Goal: Obtain resource: Obtain resource

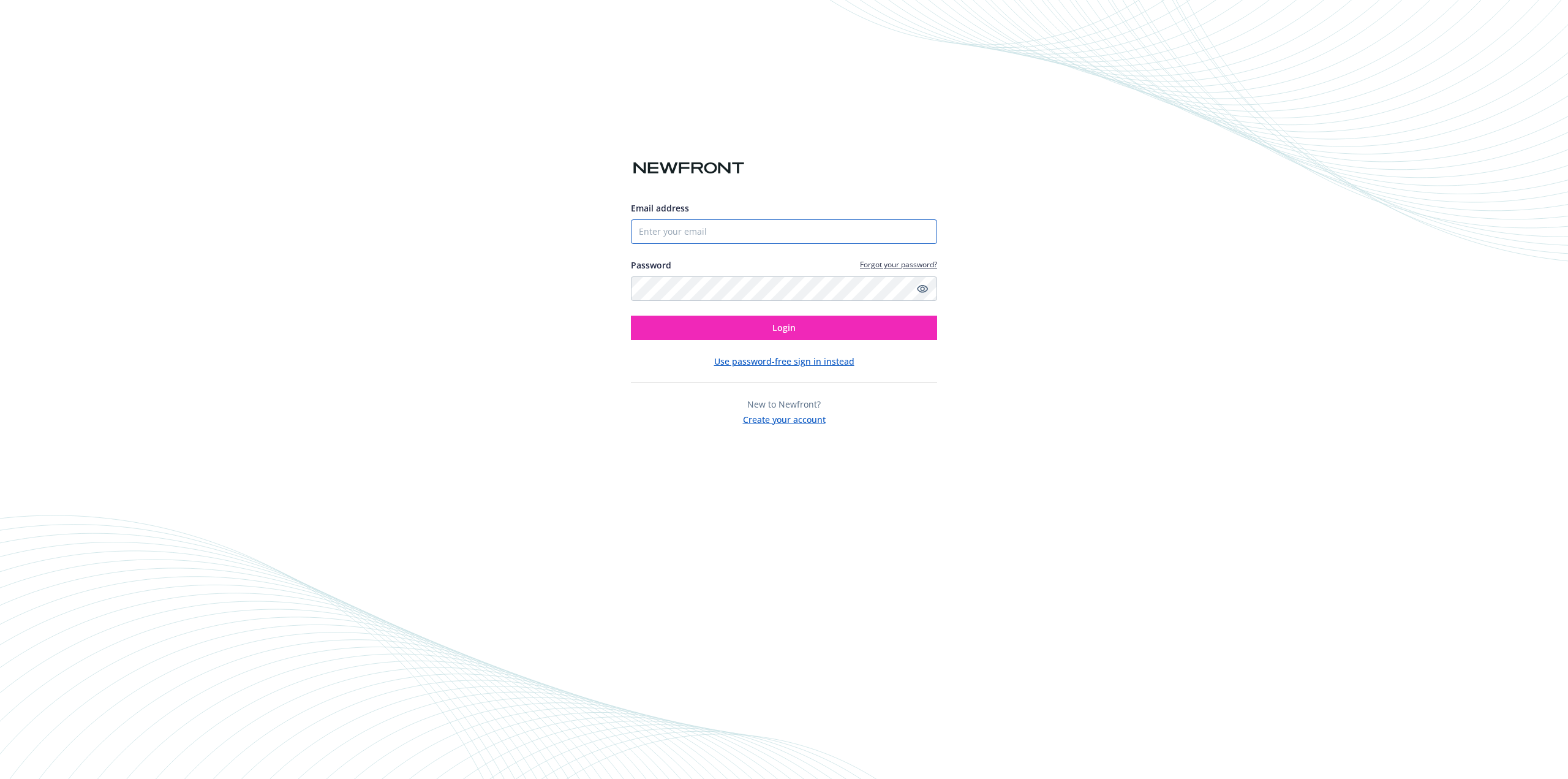
type input "[EMAIL_ADDRESS][DOMAIN_NAME]"
click at [745, 340] on div "Email address cboltz@tigerconnect.com Password Forgot your password? Login Use …" at bounding box center [784, 313] width 306 height 224
click at [749, 327] on button "Login" at bounding box center [784, 328] width 306 height 25
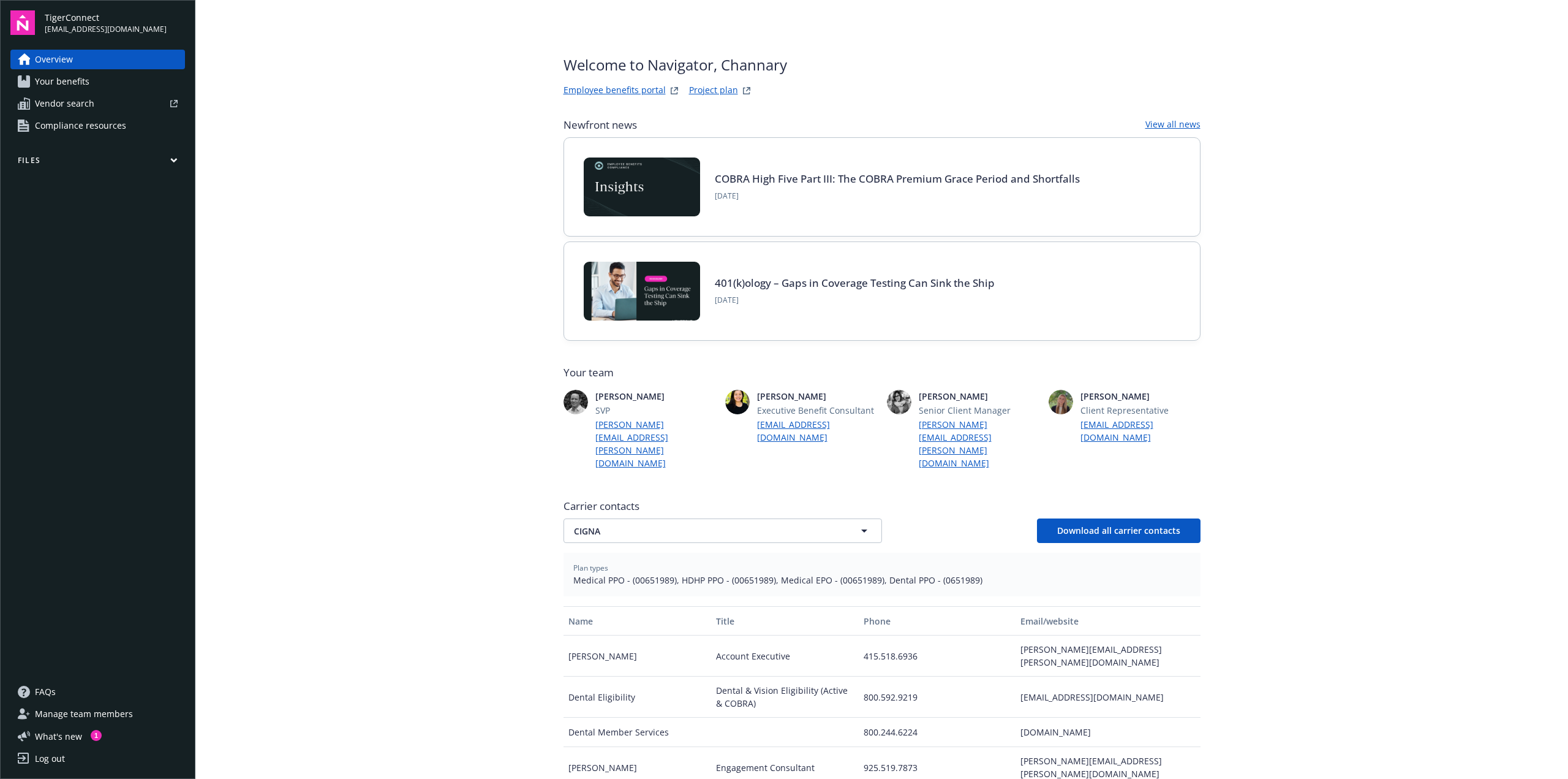
click at [56, 128] on span "Compliance resources" at bounding box center [80, 125] width 91 height 20
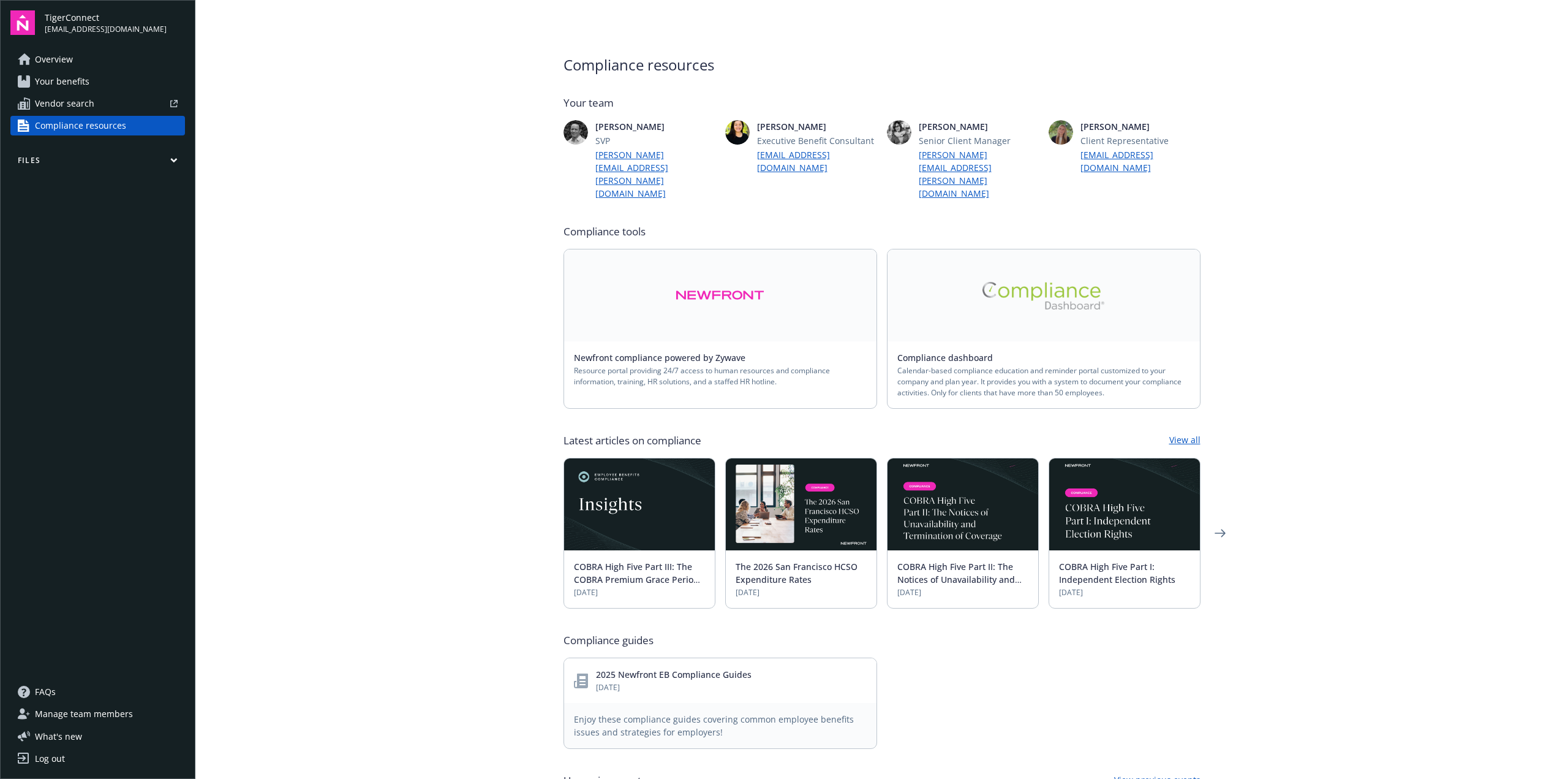
click at [37, 174] on div "Overview Your benefits Vendor search Compliance resources Files" at bounding box center [97, 358] width 175 height 618
click at [37, 159] on button "Files" at bounding box center [97, 163] width 175 height 16
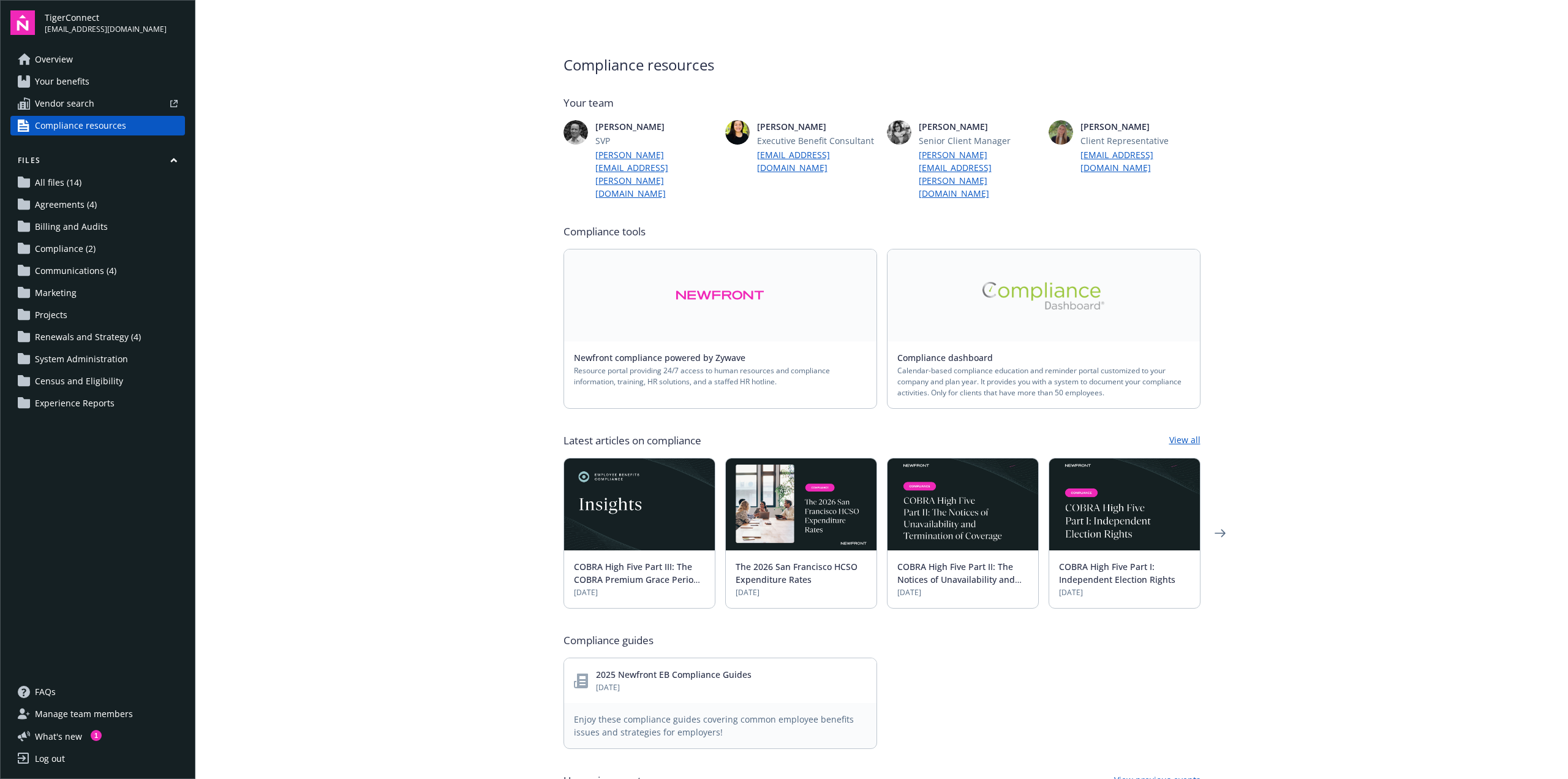
click at [91, 336] on span "Renewals and Strategy (4)" at bounding box center [88, 337] width 106 height 20
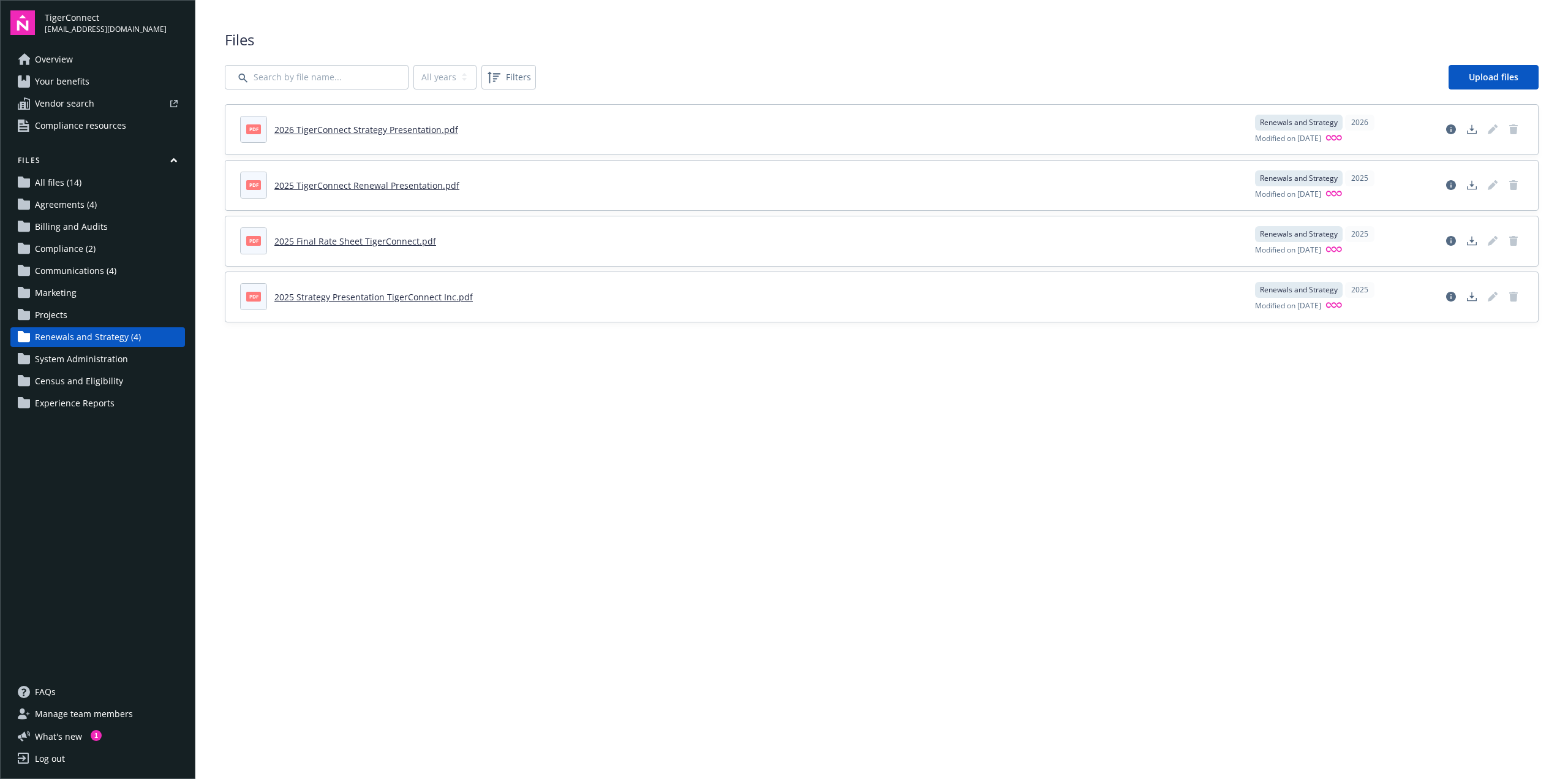
click at [548, 482] on main "Upload progress Files All years 2026 2025 Filters Upload files pdf 2026 TigerCo…" at bounding box center [881, 390] width 1373 height 779
